Goal: Task Accomplishment & Management: Use online tool/utility

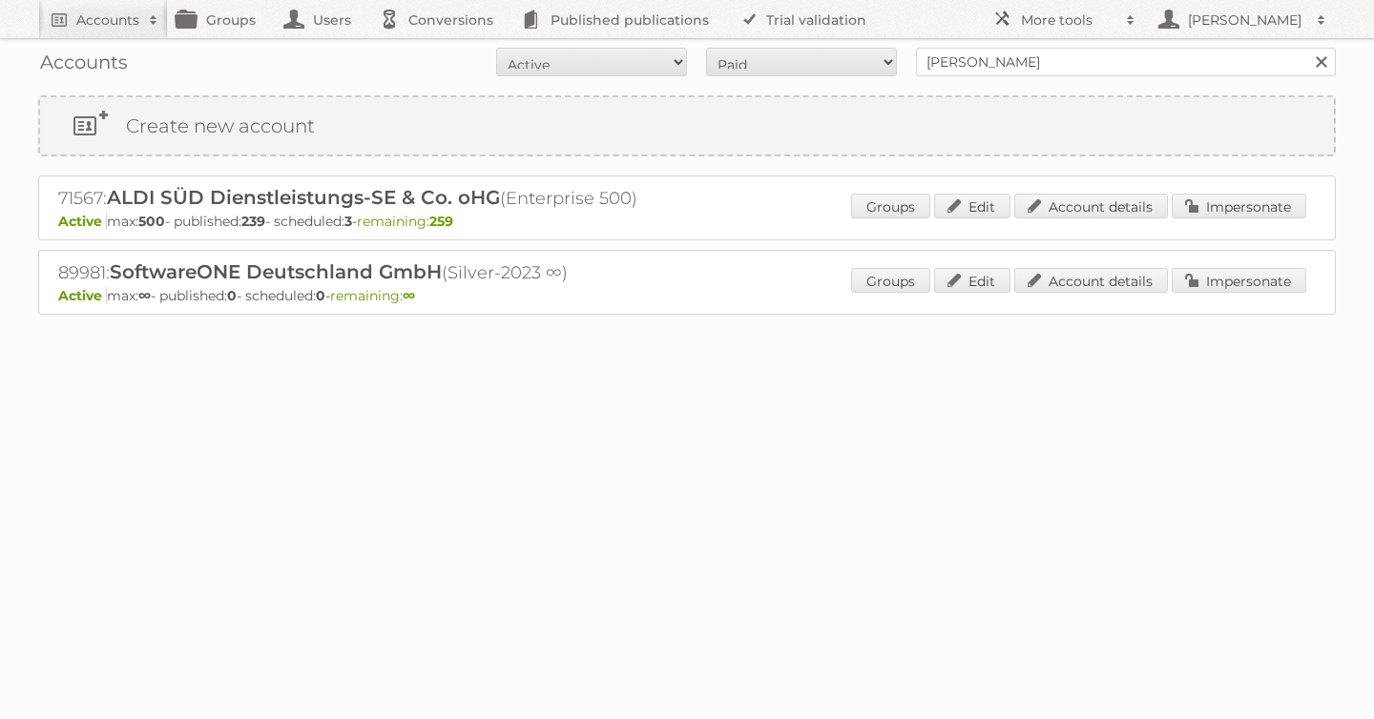
type input "[PERSON_NAME]"
click at [1306, 48] on input "Search" at bounding box center [1320, 62] width 29 height 29
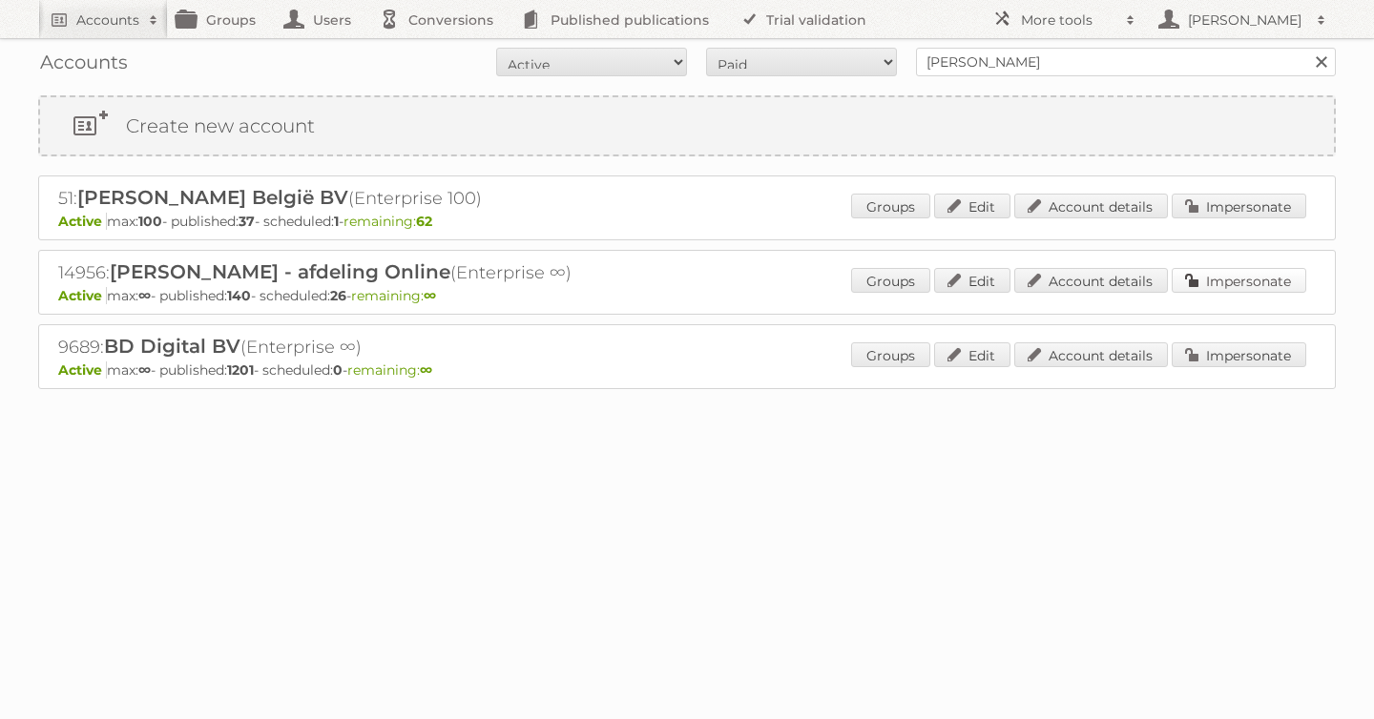
click at [1256, 289] on link "Impersonate" at bounding box center [1239, 280] width 135 height 25
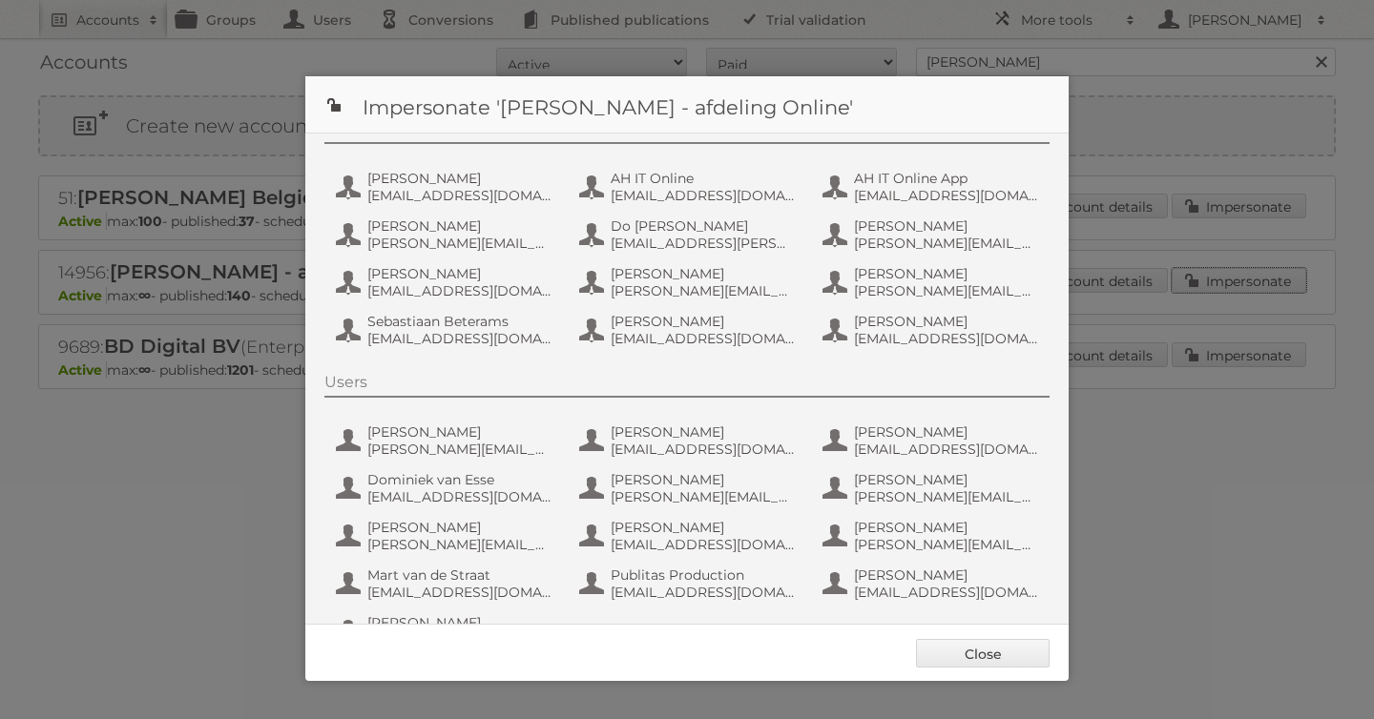
scroll to position [143, 0]
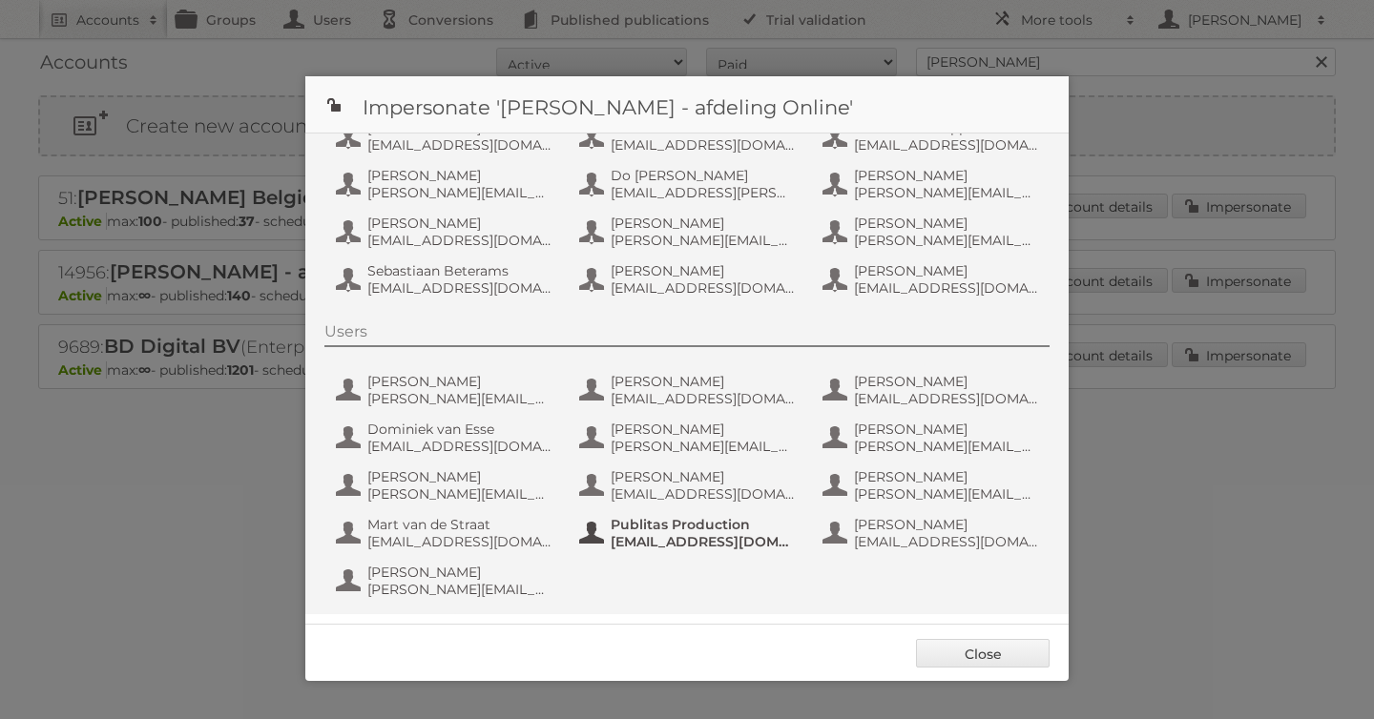
click at [670, 541] on span "[EMAIL_ADDRESS][DOMAIN_NAME]" at bounding box center [703, 541] width 185 height 17
